Goal: Information Seeking & Learning: Find specific fact

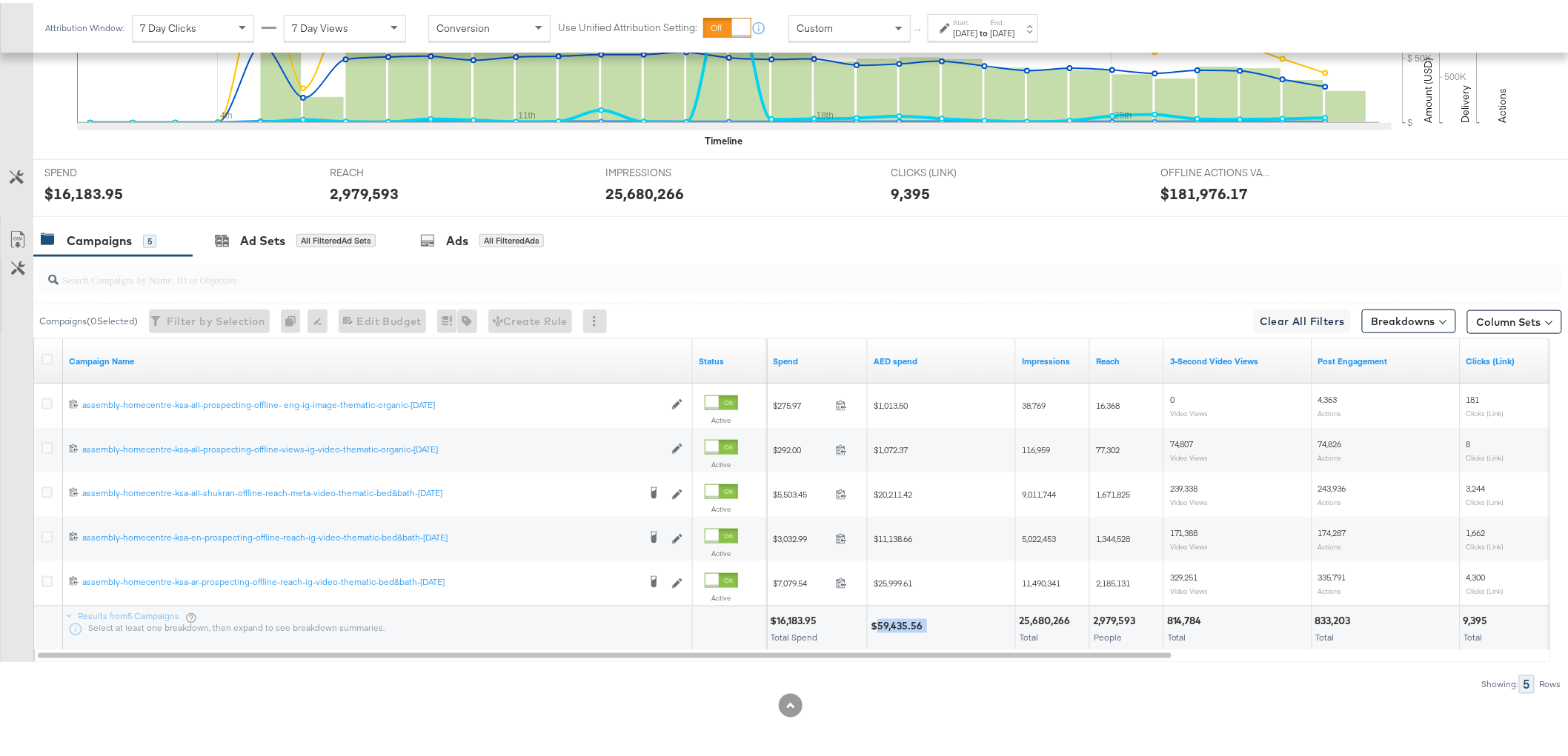
click at [913, 626] on div "$59,435.56" at bounding box center [899, 623] width 56 height 14
click at [802, 618] on div "$16,183.95" at bounding box center [795, 618] width 51 height 14
copy div "16,183.95"
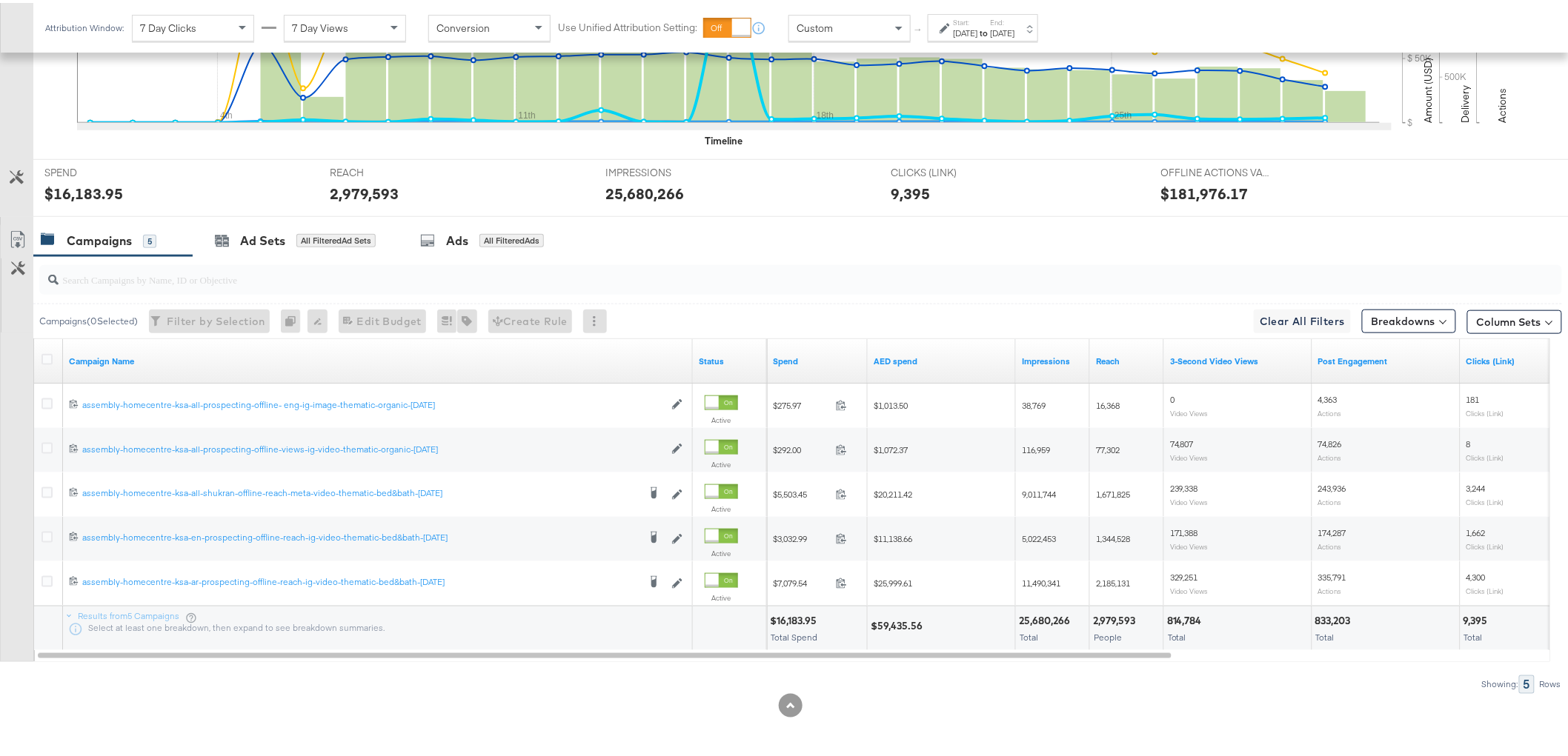
click at [900, 623] on div "$59,435.56" at bounding box center [899, 623] width 56 height 14
copy div "59,435.56"
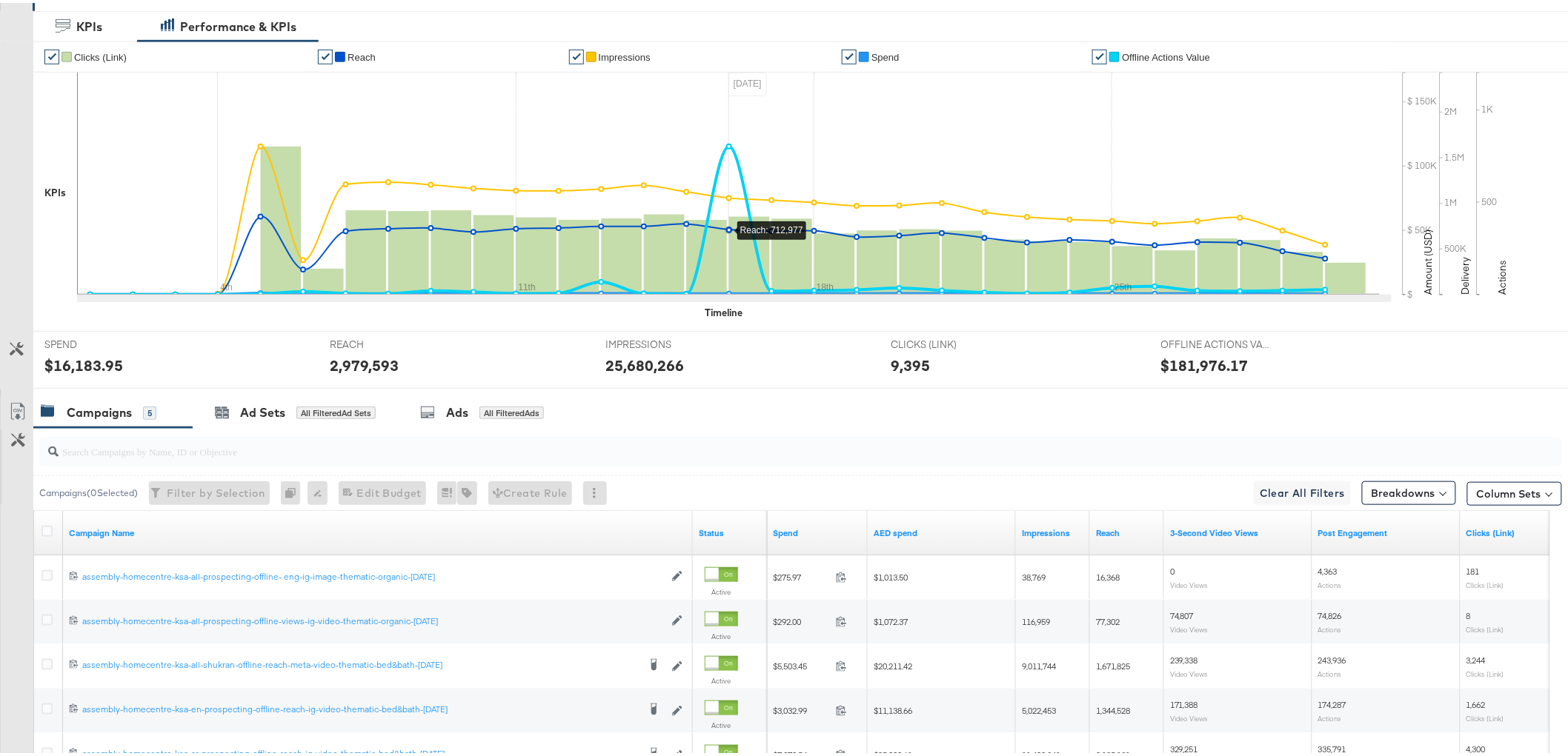
scroll to position [31, 0]
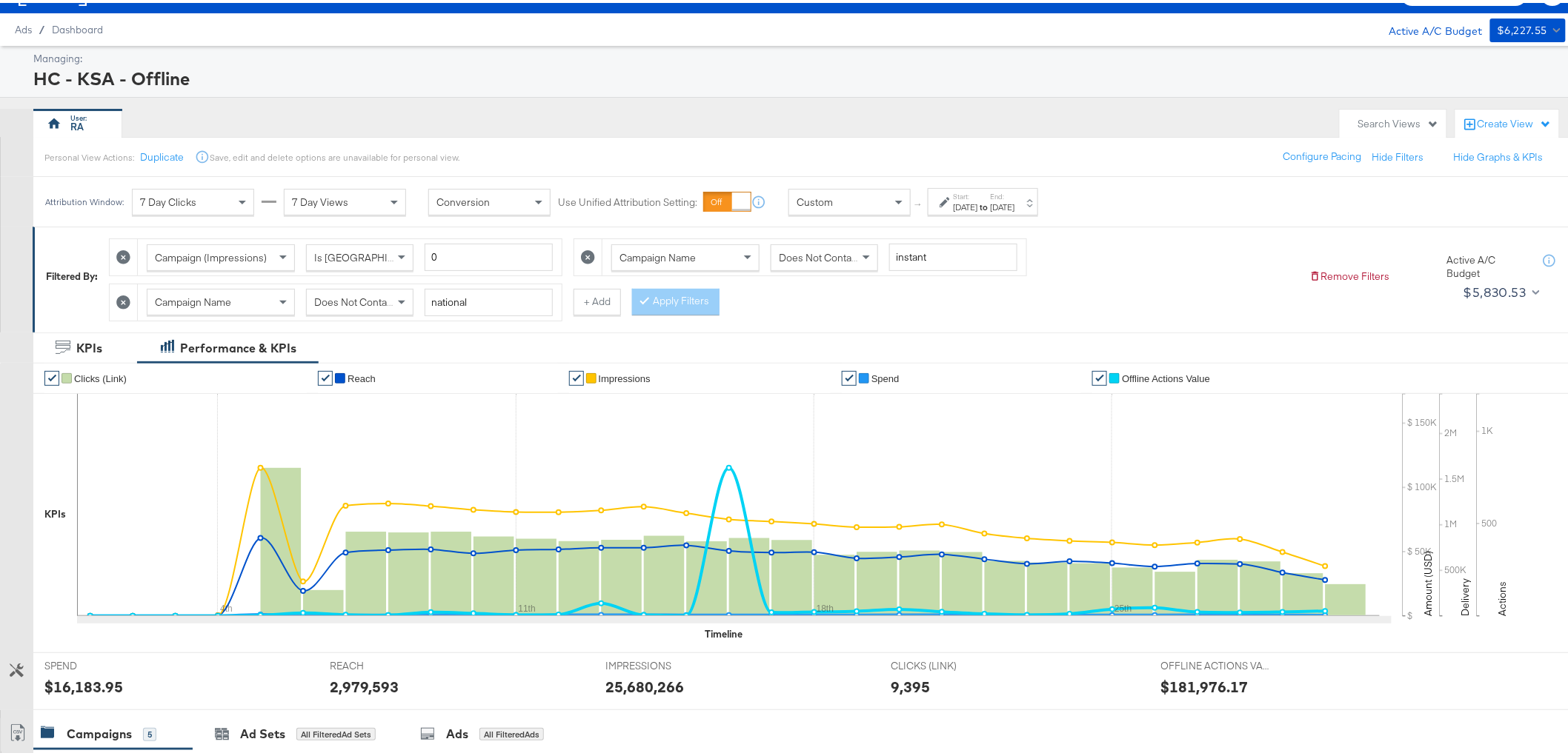
click at [337, 294] on span "Does Not Contain" at bounding box center [355, 299] width 81 height 13
click at [812, 263] on div "Does Not Contain" at bounding box center [824, 254] width 106 height 25
click at [797, 261] on div "Contains" at bounding box center [824, 254] width 106 height 25
click at [677, 301] on button "Apply Filters" at bounding box center [676, 299] width 88 height 27
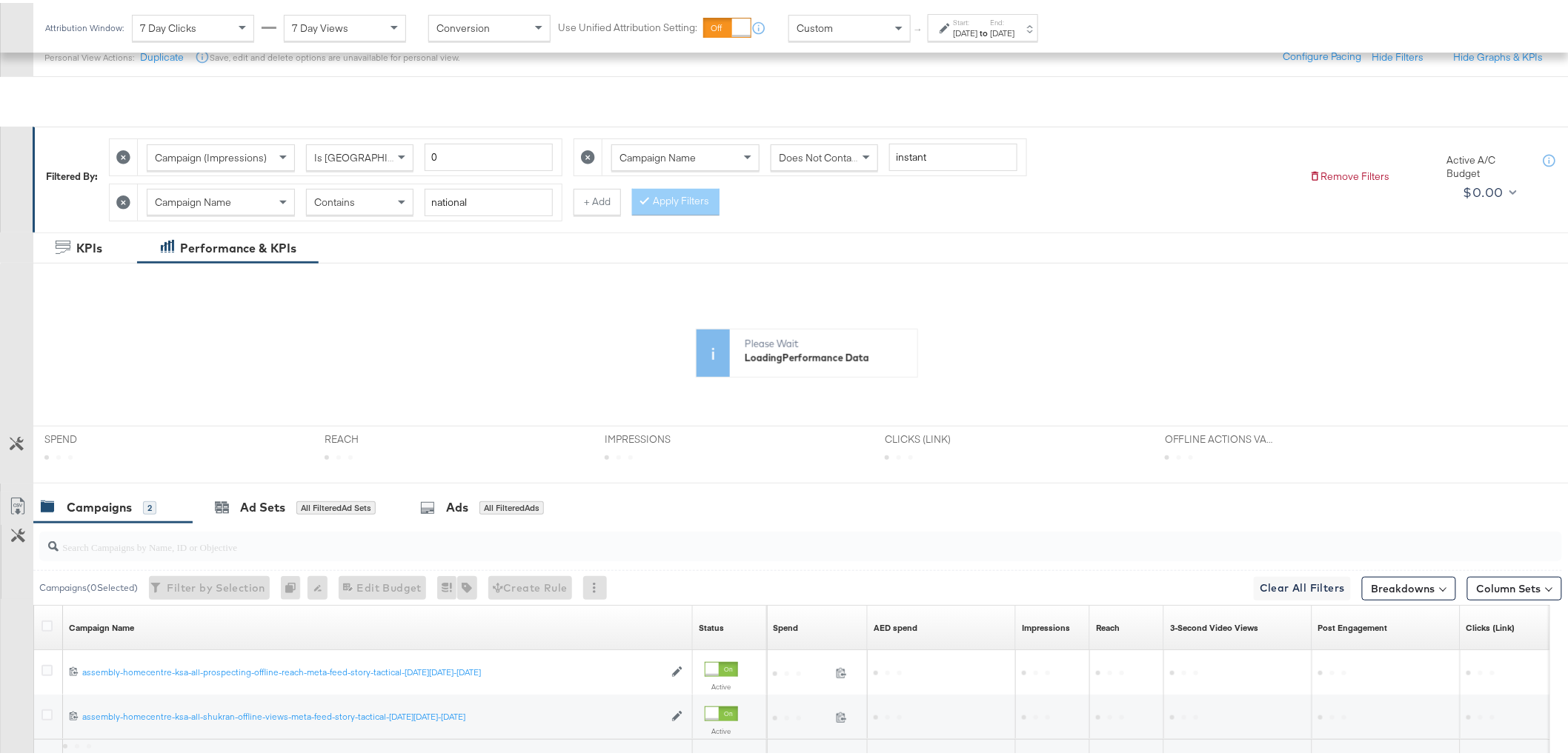
scroll to position [265, 0]
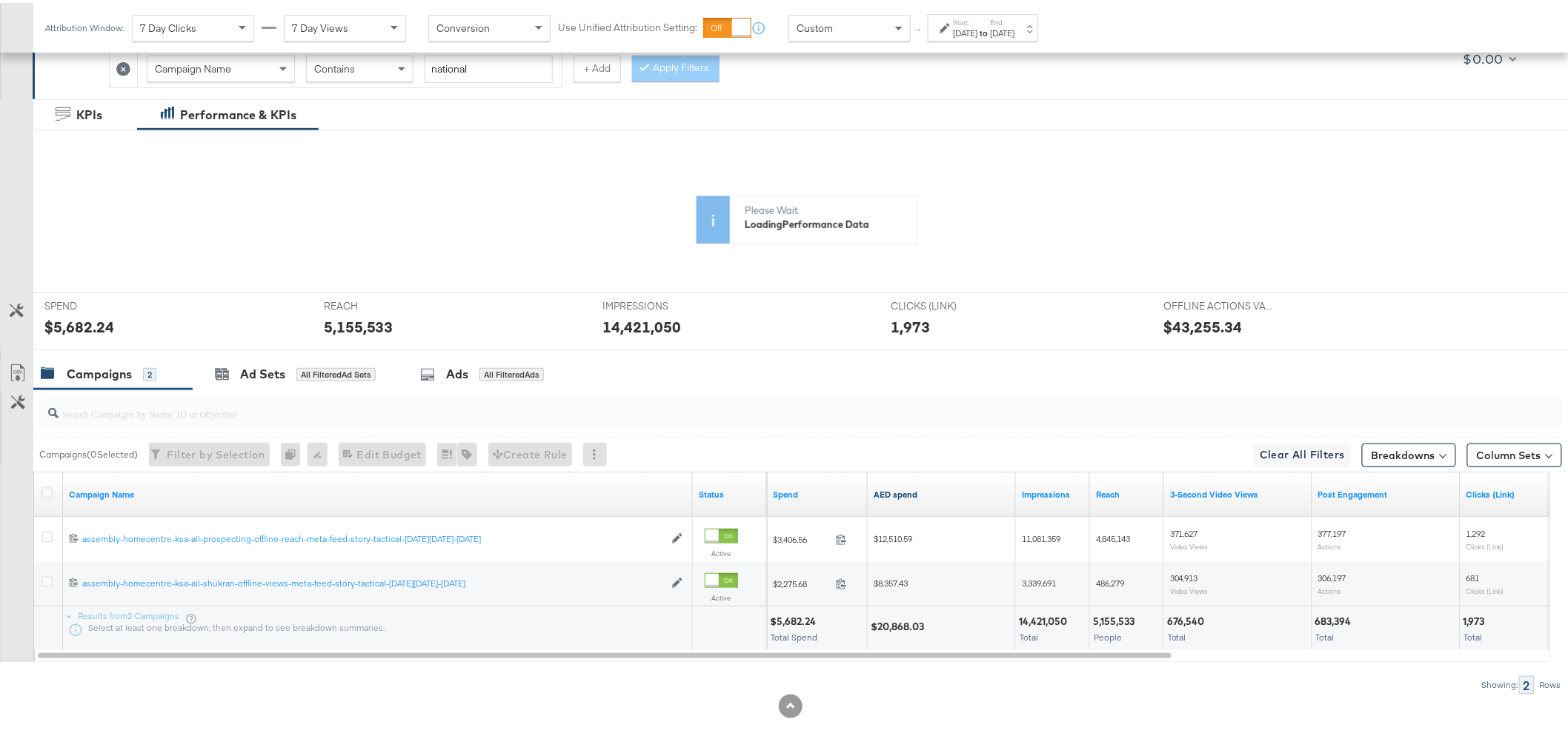
click at [905, 498] on link "AED spend" at bounding box center [942, 492] width 136 height 12
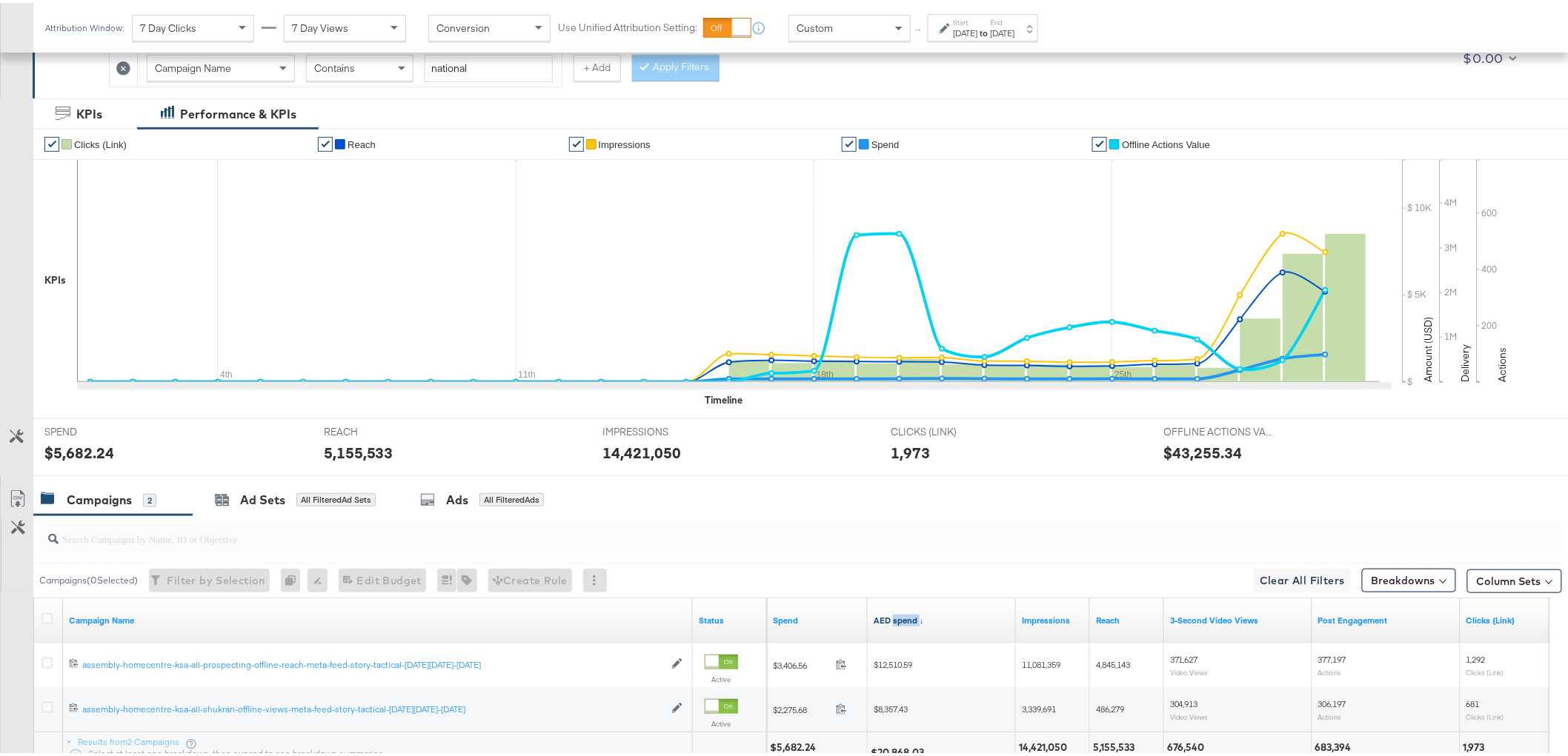
click at [905, 623] on link "AED spend ↓" at bounding box center [942, 618] width 136 height 12
click at [964, 537] on input "search" at bounding box center [740, 530] width 1363 height 29
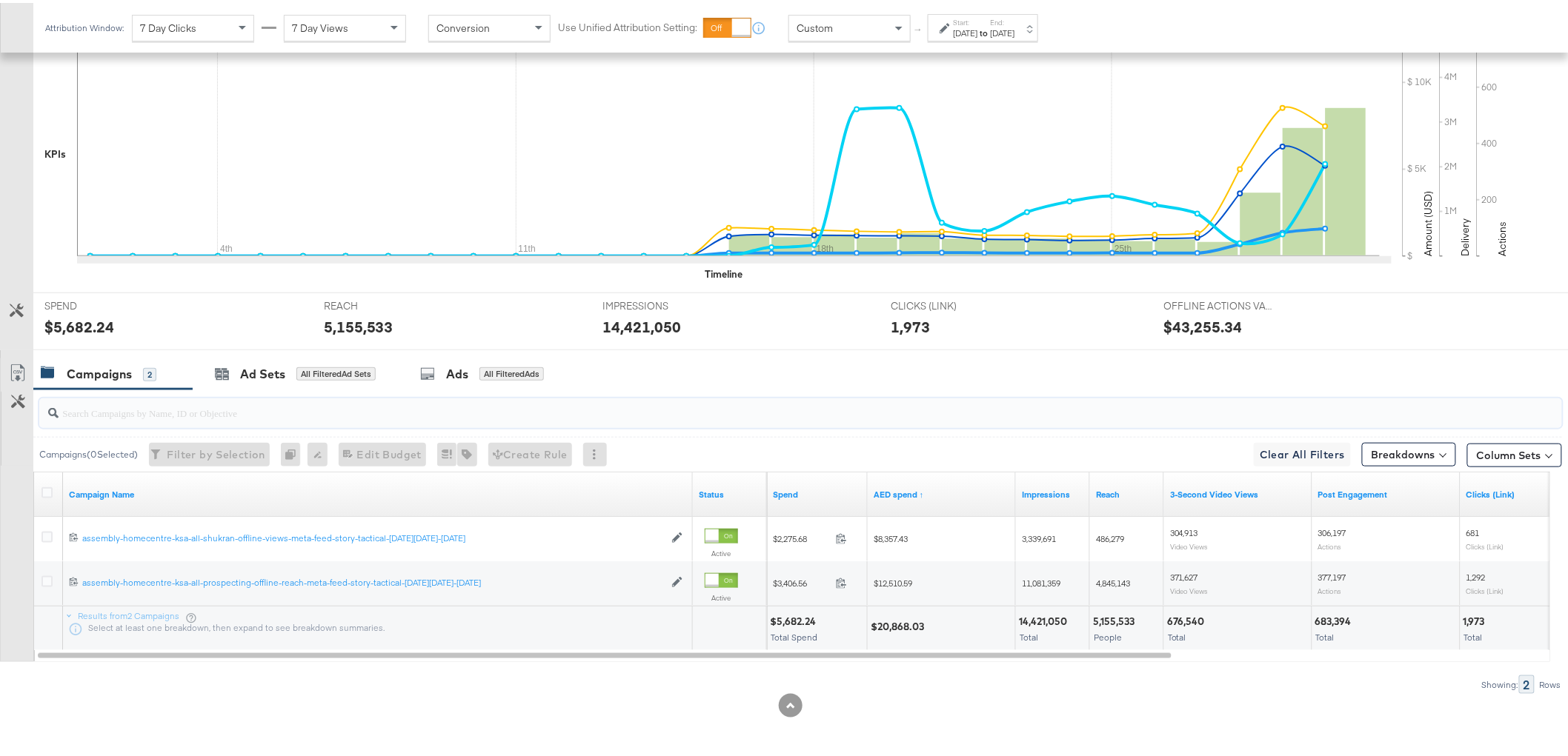
click at [903, 623] on div "$20,868.03" at bounding box center [899, 623] width 58 height 14
copy div "20,868.03"
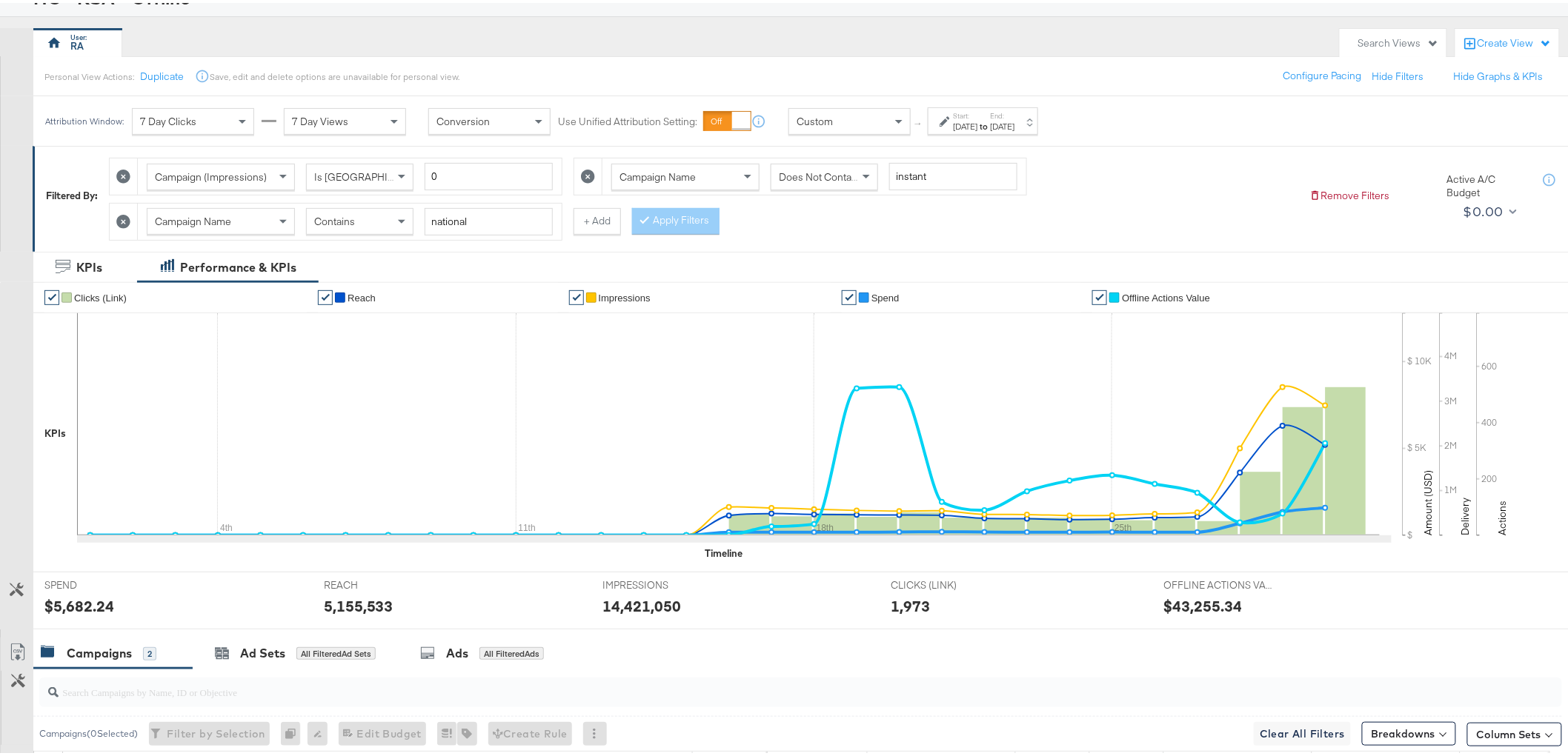
scroll to position [0, 0]
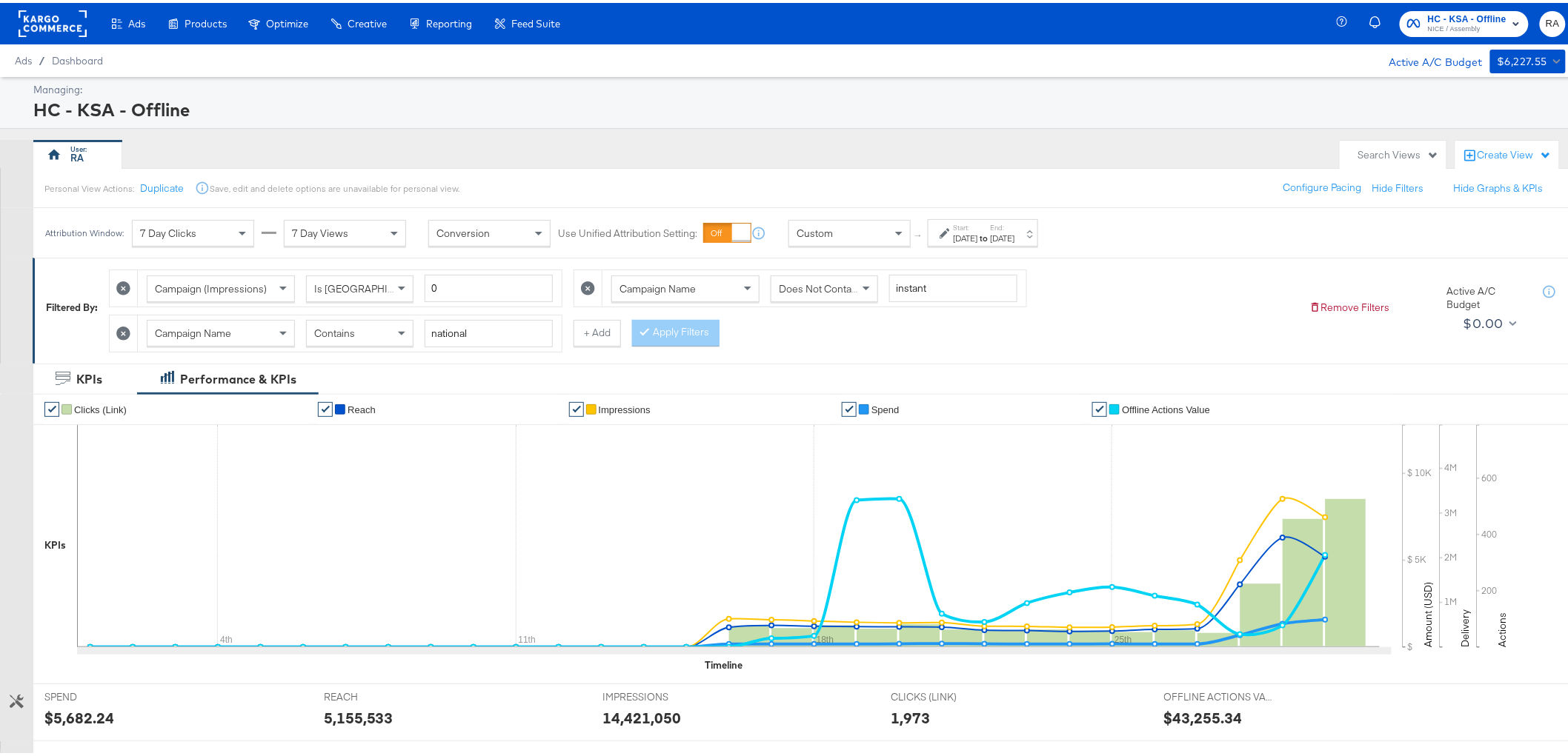
click at [846, 283] on span "Does Not Contain" at bounding box center [819, 285] width 81 height 13
click at [360, 338] on div "Contains" at bounding box center [359, 330] width 106 height 25
click at [706, 336] on button "Apply Filters" at bounding box center [676, 330] width 88 height 27
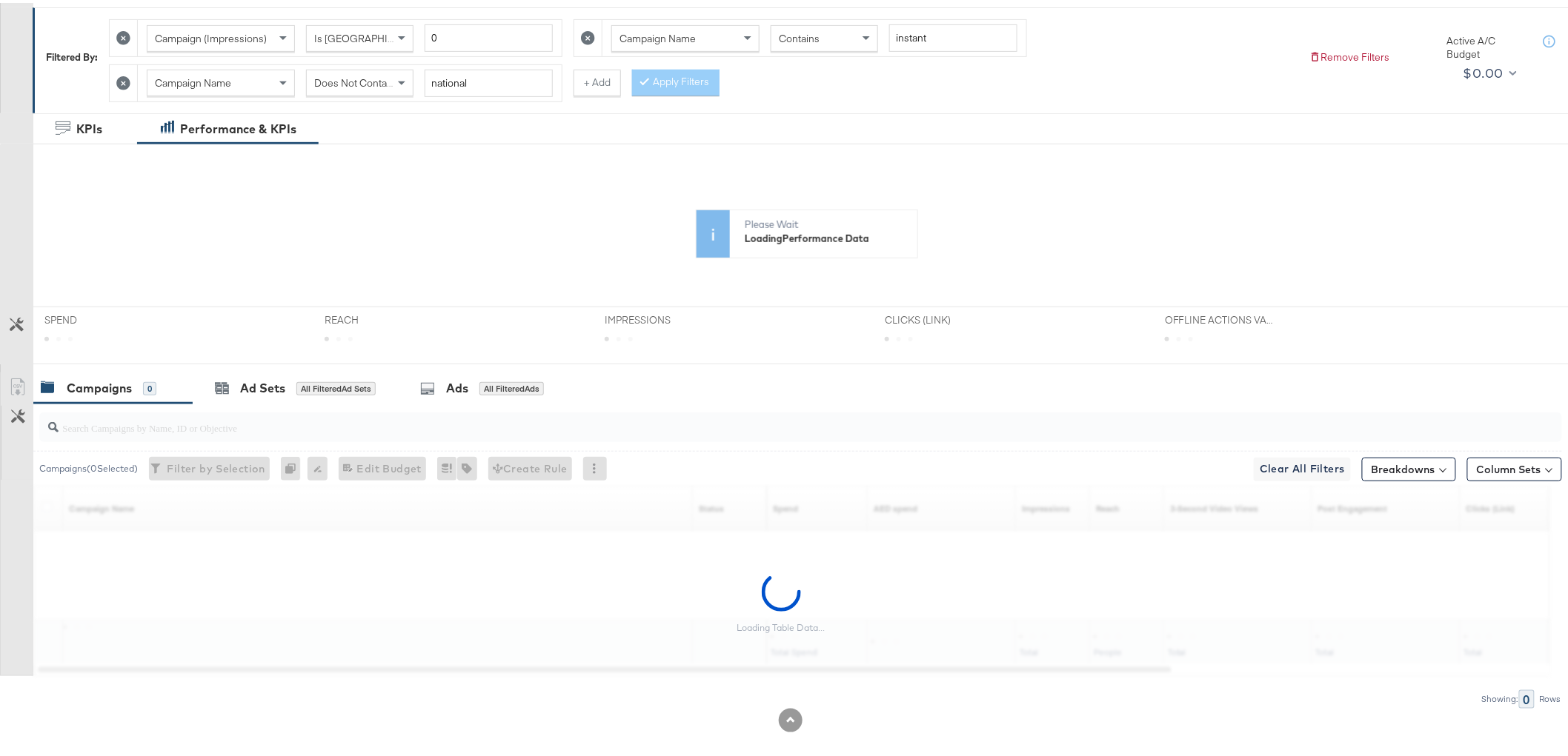
scroll to position [265, 0]
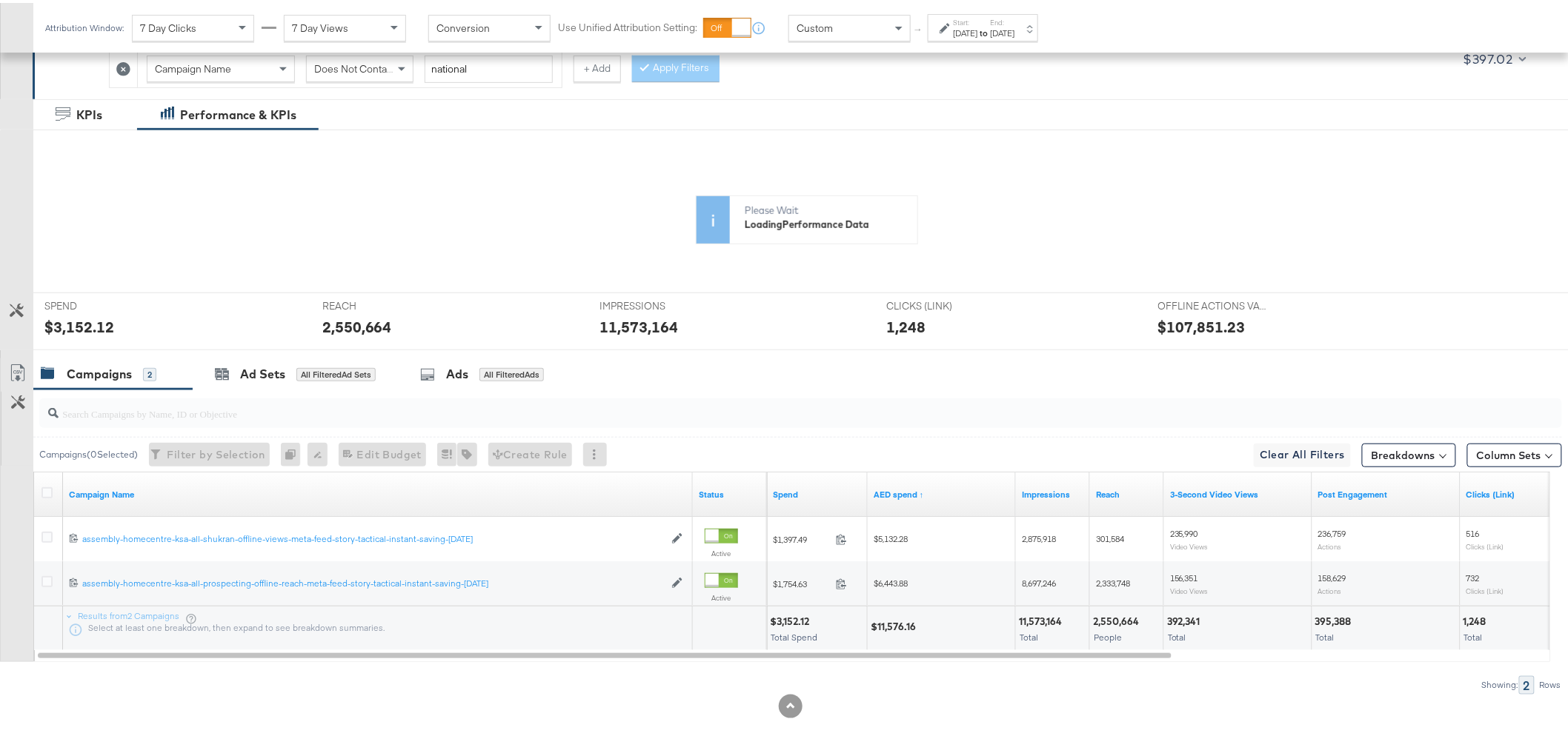
click at [889, 612] on div "$11,576.16" at bounding box center [941, 626] width 147 height 45
click at [897, 623] on div "$11,576.16" at bounding box center [896, 624] width 50 height 14
copy div "11,576.16"
